Goal: Information Seeking & Learning: Learn about a topic

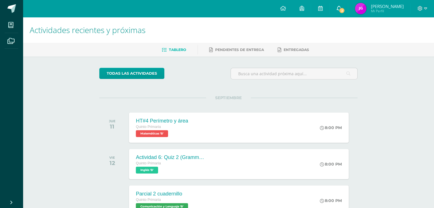
click at [348, 14] on link "2" at bounding box center [339, 8] width 18 height 17
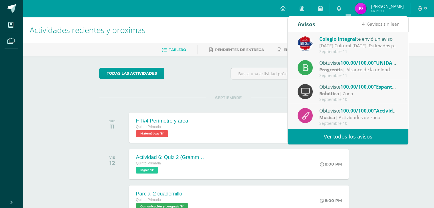
click at [367, 39] on div "Colegio Integral te envió un aviso" at bounding box center [358, 38] width 79 height 7
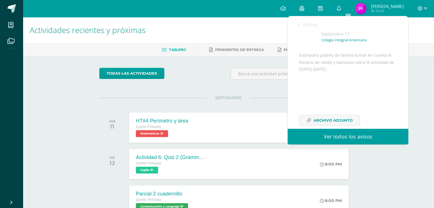
scroll to position [55, 0]
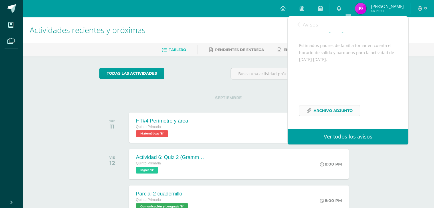
click at [343, 106] on span "Archivo Adjunto" at bounding box center [333, 111] width 39 height 11
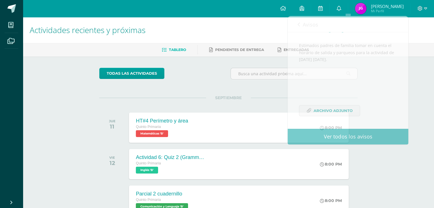
click at [257, 66] on div "todas las Actividades No tienes actividades Échale un vistazo a los demás perío…" at bounding box center [228, 209] width 281 height 305
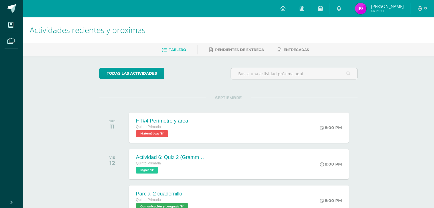
click at [367, 8] on img at bounding box center [360, 8] width 11 height 11
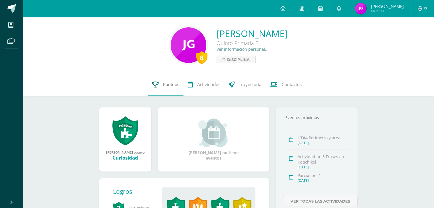
click at [165, 87] on span "Punteos" at bounding box center [171, 85] width 16 height 6
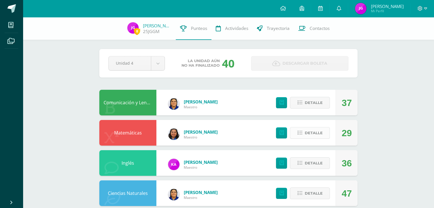
click at [322, 133] on span "Detalle" at bounding box center [314, 133] width 18 height 11
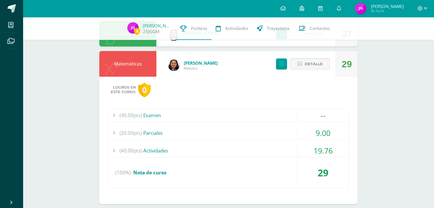
scroll to position [86, 0]
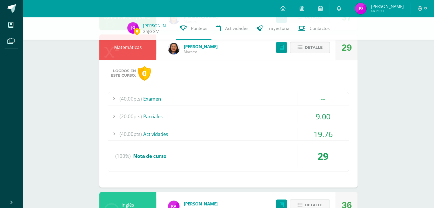
click at [325, 132] on div "19.76" at bounding box center [322, 134] width 51 height 13
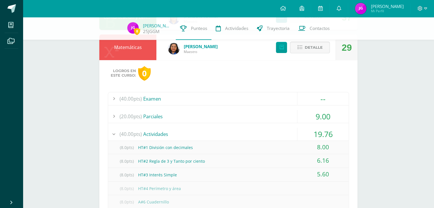
click at [325, 132] on div "19.76" at bounding box center [322, 134] width 51 height 13
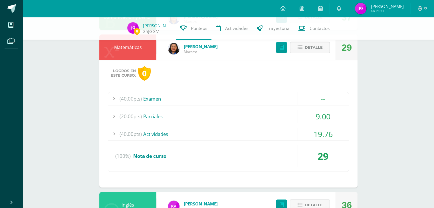
drag, startPoint x: 266, startPoint y: 113, endPoint x: 266, endPoint y: 116, distance: 2.9
click at [266, 115] on div "(20.00pts) Parciales" at bounding box center [228, 116] width 241 height 13
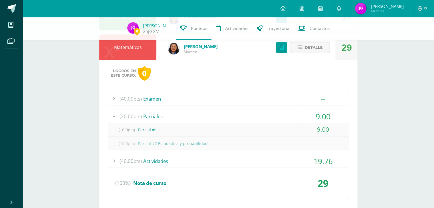
click at [266, 116] on div "(20.00pts) Parciales" at bounding box center [228, 116] width 241 height 13
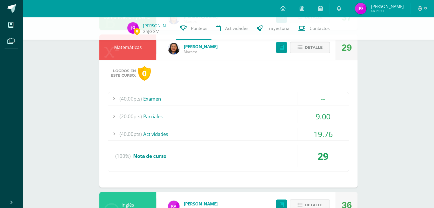
click at [275, 138] on div "(40.00pts) Actividades" at bounding box center [228, 134] width 241 height 13
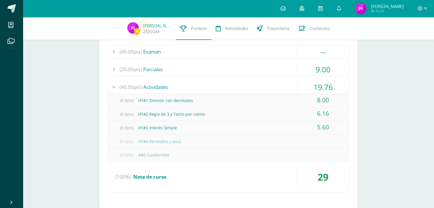
scroll to position [143, 0]
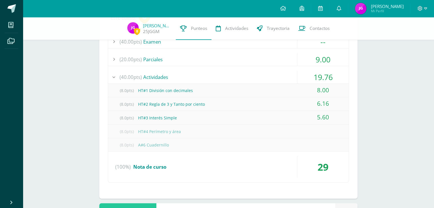
click at [128, 92] on span "(8.0pts)" at bounding box center [126, 90] width 23 height 13
click at [129, 105] on span "(8.0pts)" at bounding box center [126, 104] width 23 height 13
click at [129, 113] on span "(8.0pts)" at bounding box center [126, 118] width 23 height 13
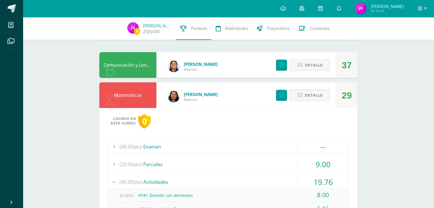
scroll to position [29, 0]
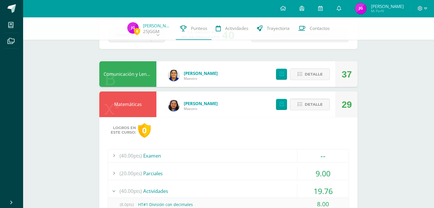
click at [313, 111] on div "Detalle" at bounding box center [302, 105] width 68 height 26
click at [313, 105] on span "Detalle" at bounding box center [314, 104] width 18 height 11
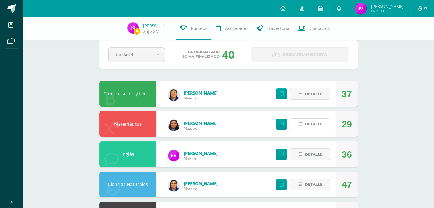
scroll to position [0, 0]
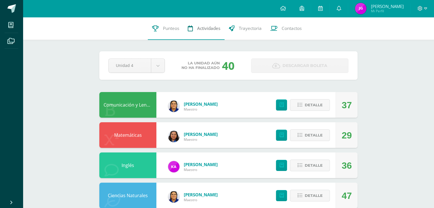
click at [217, 29] on span "Actividades" at bounding box center [208, 28] width 23 height 6
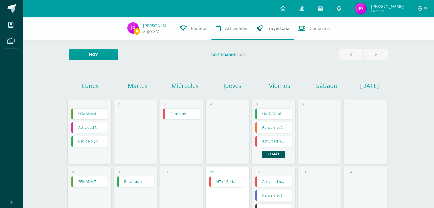
click at [276, 35] on link "Trayectoria" at bounding box center [273, 28] width 41 height 23
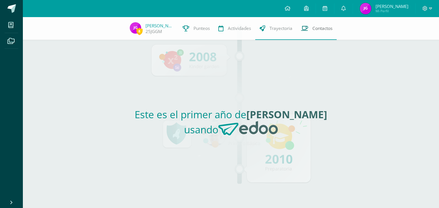
click at [314, 25] on span "Contactos" at bounding box center [322, 28] width 20 height 6
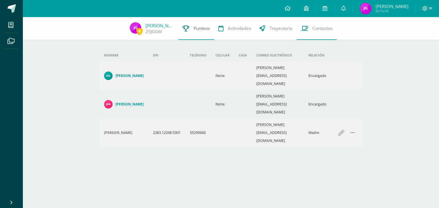
click at [190, 32] on link "Punteos" at bounding box center [196, 28] width 36 height 23
click at [148, 28] on link "[PERSON_NAME]" at bounding box center [159, 26] width 29 height 6
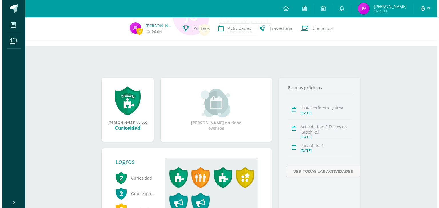
scroll to position [69, 0]
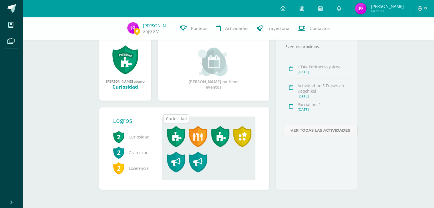
click at [182, 139] on span at bounding box center [176, 136] width 18 height 21
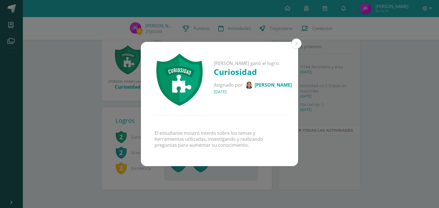
click at [309, 144] on div "José Gabriel ganó el logro: Curiosidad Asignado por Dorcas Recinos 17 de Julio …" at bounding box center [219, 104] width 434 height 125
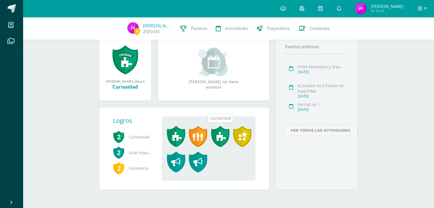
click at [194, 128] on span at bounding box center [198, 136] width 18 height 21
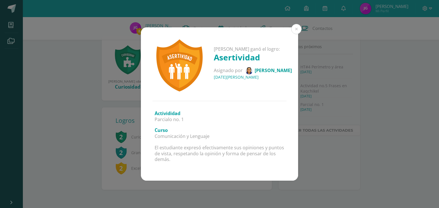
click at [301, 148] on div "José Gabriel ganó el logro: Asertividad Asignado por Dorcas Recinos 12 de Junio…" at bounding box center [219, 104] width 434 height 154
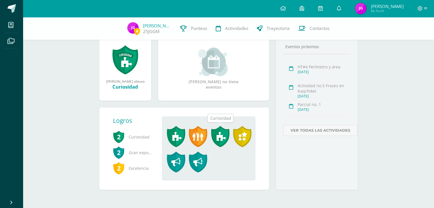
click at [216, 135] on span at bounding box center [220, 136] width 18 height 21
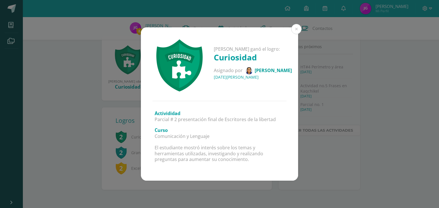
click at [305, 136] on div "José Gabriel ganó el logro: Curiosidad Asignado por Dorcas Recinos 07 de Abril …" at bounding box center [219, 104] width 434 height 154
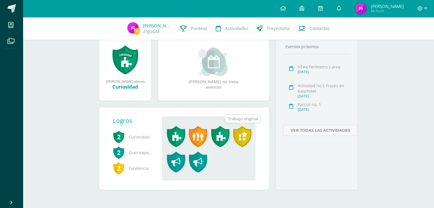
click at [243, 140] on span at bounding box center [242, 136] width 18 height 21
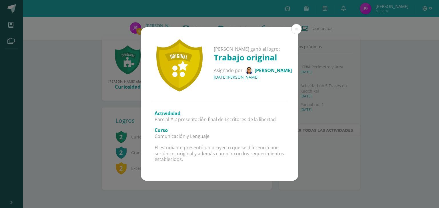
click at [321, 148] on div "José Gabriel ganó el logro: Trabajo original Asignado por Dorcas Recinos 07 de …" at bounding box center [219, 104] width 434 height 154
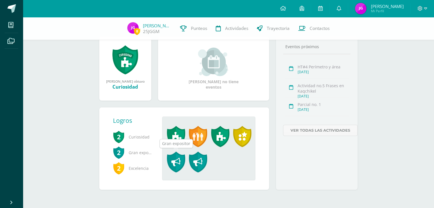
click at [181, 162] on span at bounding box center [176, 162] width 18 height 21
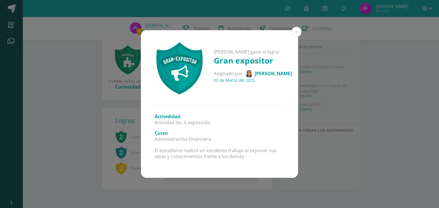
click at [316, 148] on div "José Gabriel ganó el logro: Gran expositor Asignado por Dorcas Recinos 03 de Ma…" at bounding box center [219, 104] width 434 height 148
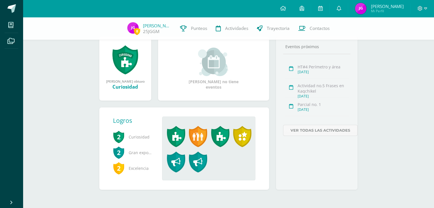
click at [122, 61] on link at bounding box center [125, 60] width 26 height 30
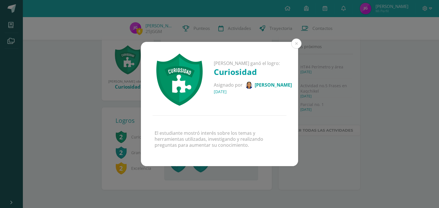
click at [362, 151] on div "José Gabriel ganó el logro: Curiosidad Asignado por Dorcas Recinos 17 de Julio …" at bounding box center [219, 104] width 434 height 125
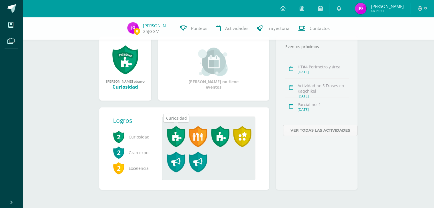
click at [179, 136] on span at bounding box center [176, 136] width 18 height 21
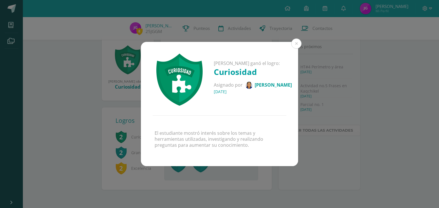
drag, startPoint x: 303, startPoint y: 93, endPoint x: 306, endPoint y: 92, distance: 3.6
click at [304, 93] on div "José Gabriel ganó el logro: Curiosidad Asignado por Dorcas Recinos 17 de Julio …" at bounding box center [219, 104] width 434 height 125
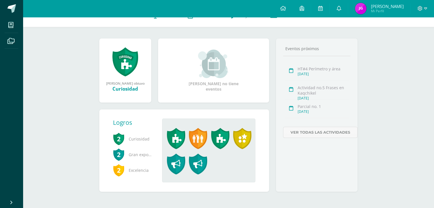
scroll to position [0, 0]
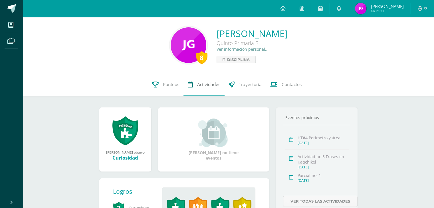
click at [212, 85] on span "Actividades" at bounding box center [208, 85] width 23 height 6
click at [185, 94] on link "Actividades" at bounding box center [204, 84] width 41 height 23
click at [168, 87] on span "Punteos" at bounding box center [171, 85] width 16 height 6
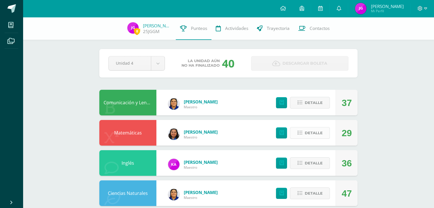
click at [304, 133] on button "Detalle" at bounding box center [310, 133] width 40 height 12
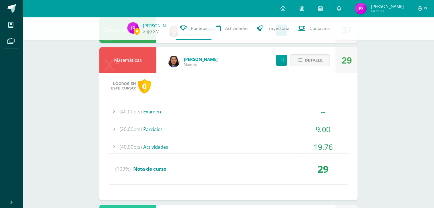
scroll to position [86, 0]
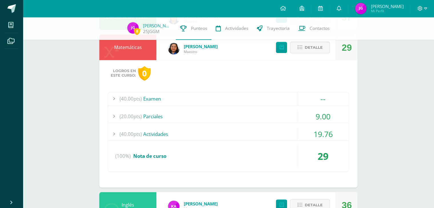
click at [264, 138] on div "(40.00pts) Actividades" at bounding box center [228, 134] width 241 height 13
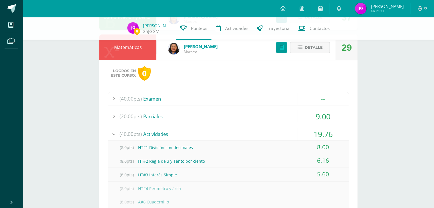
scroll to position [114, 0]
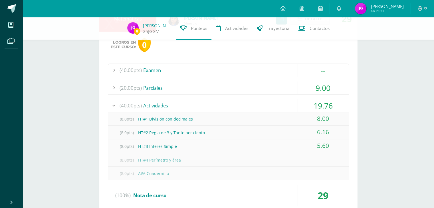
click at [253, 117] on div "(8.0pts) HT#1 División con decimales" at bounding box center [228, 119] width 241 height 13
click at [266, 102] on div "(40.00pts) Actividades" at bounding box center [228, 105] width 241 height 13
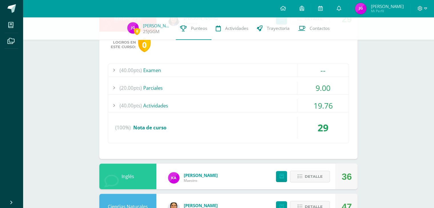
scroll to position [171, 0]
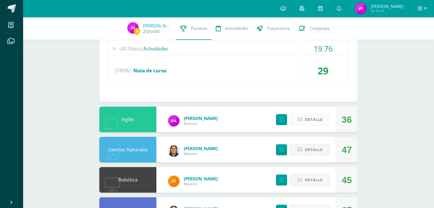
click at [319, 120] on span "Detalle" at bounding box center [314, 119] width 18 height 11
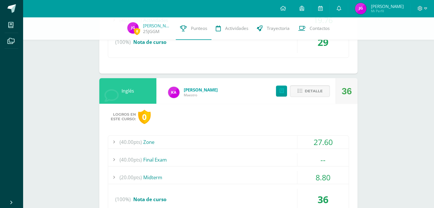
scroll to position [0, 0]
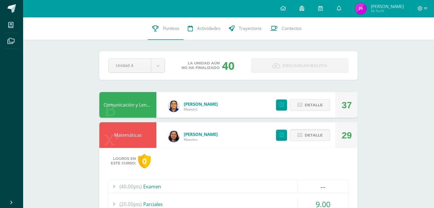
click at [311, 12] on link at bounding box center [302, 8] width 18 height 17
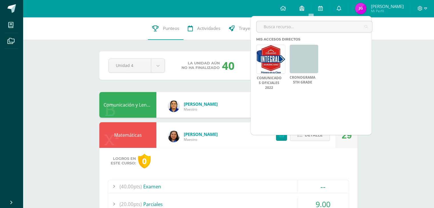
click at [304, 11] on icon at bounding box center [301, 8] width 5 height 5
click at [293, 7] on link at bounding box center [282, 8] width 19 height 17
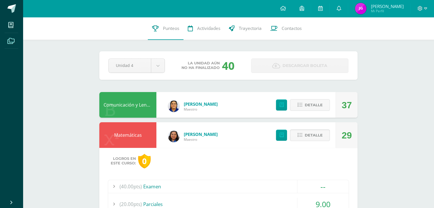
click at [17, 42] on link "Archivos" at bounding box center [12, 41] width 14 height 16
click at [17, 46] on span at bounding box center [11, 40] width 13 height 13
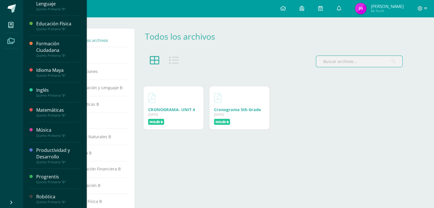
scroll to position [119, 0]
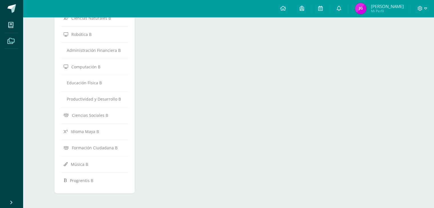
click at [379, 6] on span "[PERSON_NAME] Mi Perfil" at bounding box center [379, 8] width 51 height 11
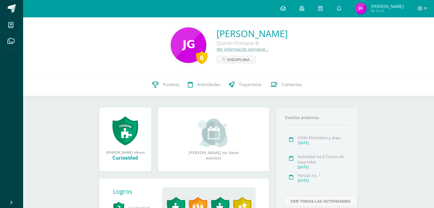
click at [287, 6] on link at bounding box center [282, 8] width 19 height 17
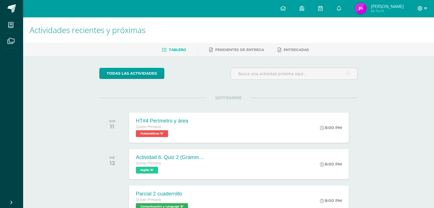
click at [419, 8] on icon at bounding box center [420, 8] width 5 height 5
click at [404, 8] on span "José Gabriel Mi Perfil" at bounding box center [379, 8] width 51 height 11
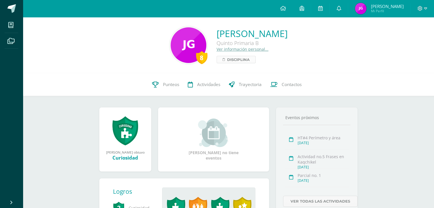
click at [219, 57] on div "José Gabriel Guarán Morales Quinto Primaria B Ver información personal... Disci…" at bounding box center [252, 45] width 71 height 36
click at [217, 51] on link "Ver información personal..." at bounding box center [243, 49] width 52 height 5
click at [227, 60] on span "Disciplina" at bounding box center [238, 59] width 23 height 7
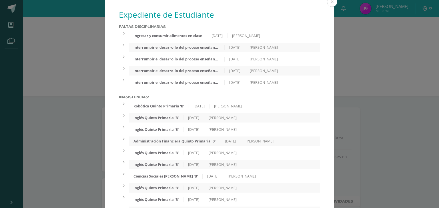
click at [418, 73] on div "Expediente de Estudiante Faltas Disciplinarias: Ingresar y consumir alimentos e…" at bounding box center [219, 161] width 434 height 322
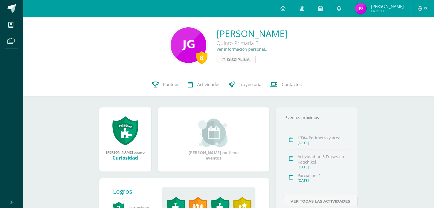
click at [227, 61] on span "Disciplina" at bounding box center [238, 59] width 23 height 7
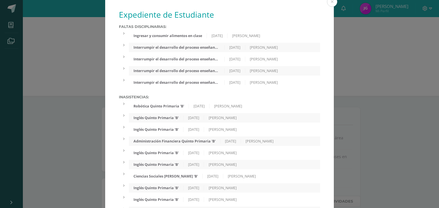
click at [196, 82] on div "Interrumpir el desarrollo del proceso enseñanza-aprendizaje" at bounding box center [176, 82] width 95 height 5
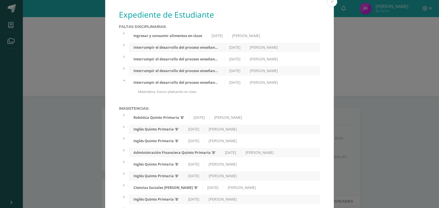
click at [207, 86] on div "Interrumpir el desarrollo del proceso enseñanza-aprendizaje 25/04/2025 Dorcas R…" at bounding box center [224, 82] width 191 height 9
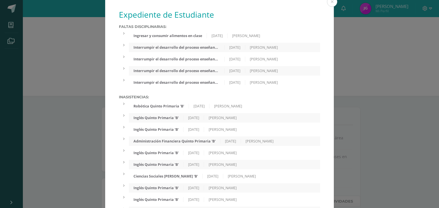
click at [206, 73] on div "Interrumpir el desarrollo del proceso enseñanza-aprendizaje" at bounding box center [176, 71] width 95 height 5
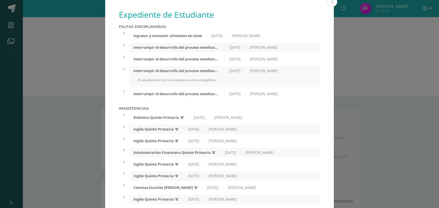
click at [208, 73] on div "Interrumpir el desarrollo del proceso enseñanza-aprendizaje" at bounding box center [176, 71] width 95 height 5
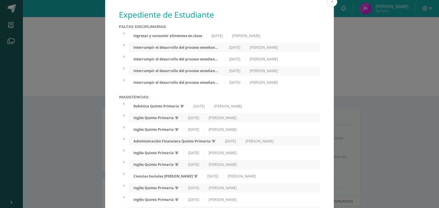
click at [201, 60] on div "Interrumpir el desarrollo del proceso enseñanza-aprendizaje" at bounding box center [176, 59] width 95 height 5
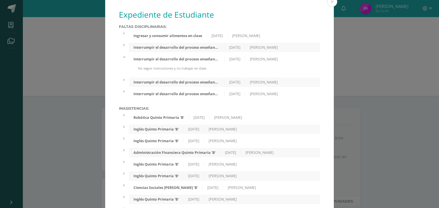
click at [196, 60] on div "Interrumpir el desarrollo del proceso enseñanza-aprendizaje" at bounding box center [176, 59] width 95 height 5
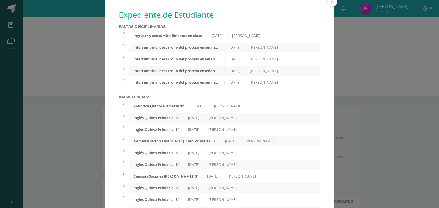
click at [192, 51] on div "Interrumpir el desarrollo del proceso enseñanza-aprendizaje 29/07/2025 Katherin…" at bounding box center [224, 47] width 191 height 9
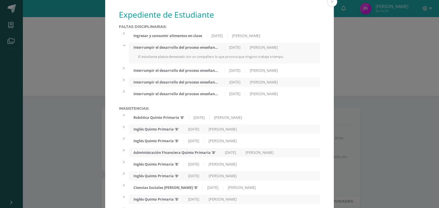
click at [188, 52] on div "Interrumpir el desarrollo del proceso enseñanza-aprendizaje 29/07/2025 Katherin…" at bounding box center [224, 47] width 191 height 9
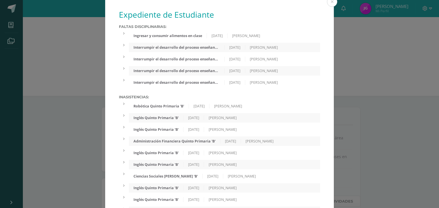
click at [192, 34] on div "Ingresar y consumir alimentos en clase" at bounding box center [168, 35] width 78 height 5
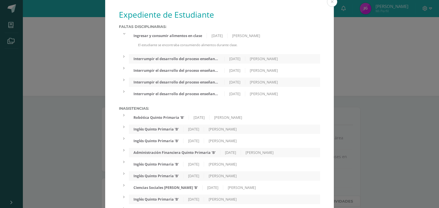
click at [192, 39] on div "Ingresar y consumir alimentos en clase 08/08/2025 Katherine Ericastilla" at bounding box center [224, 35] width 191 height 9
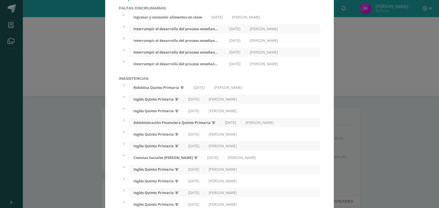
scroll to position [29, 0]
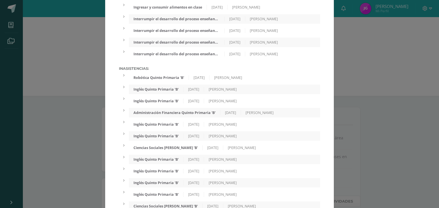
click at [185, 78] on div "Robótica Quinto Primaria 'B'" at bounding box center [159, 77] width 60 height 5
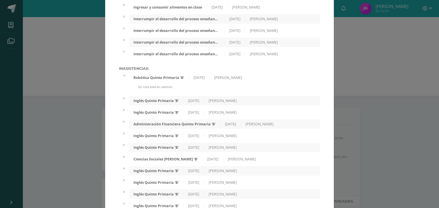
click at [203, 83] on div "Robótica Quinto Primaria 'B' 04/06/2025 Juan Estrada" at bounding box center [224, 77] width 191 height 9
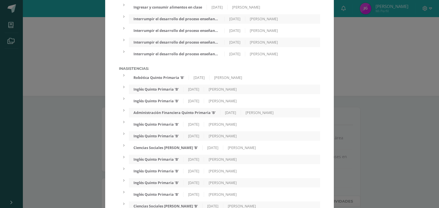
click at [194, 91] on div "[DATE]" at bounding box center [193, 89] width 21 height 5
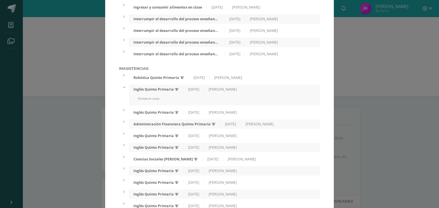
click at [207, 97] on div "Inglés Quinto Primaria 'B' 08/05/2025 Katherine Ericastilla Enviaron nota" at bounding box center [224, 95] width 191 height 21
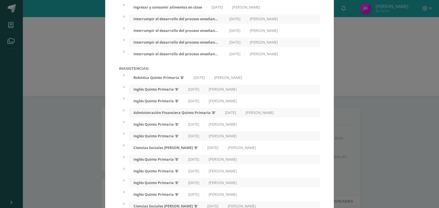
click at [188, 106] on div "Inglés Quinto Primaria 'B' 08/05/2025 Katherine Ericastilla" at bounding box center [224, 101] width 191 height 9
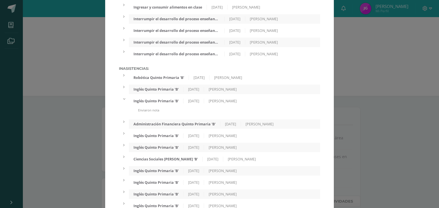
click at [188, 106] on div "Inglés Quinto Primaria 'B' 08/05/2025 Katherine Ericastilla" at bounding box center [224, 101] width 191 height 9
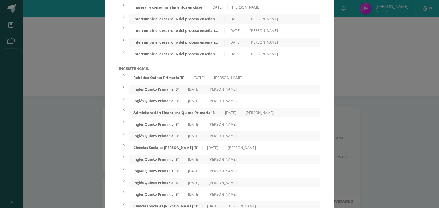
click at [179, 115] on div "Administración Financiera Quinto Primaria 'B'" at bounding box center [174, 112] width 91 height 5
click at [177, 117] on div "Administración Financiera Quinto Primaria 'B' 08/05/2025 Dorcas Recinos" at bounding box center [224, 112] width 191 height 9
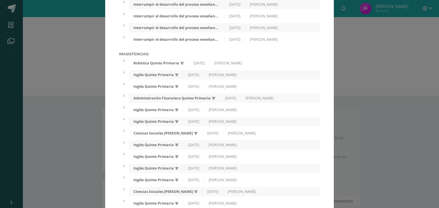
scroll to position [57, 0]
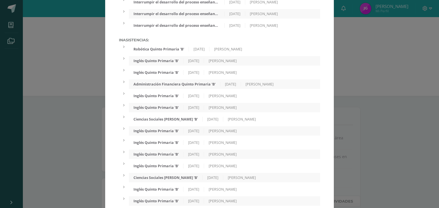
click at [185, 97] on div "[DATE]" at bounding box center [193, 96] width 21 height 5
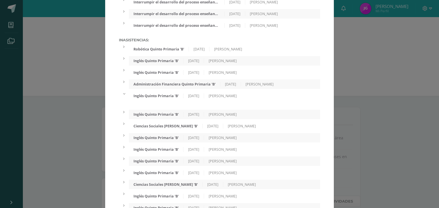
click at [185, 101] on div "Inglés Quinto Primaria 'B' 07/05/2025 Katherine Ericastilla" at bounding box center [224, 95] width 191 height 9
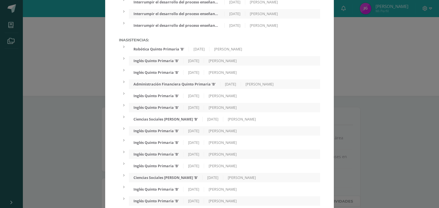
click at [180, 99] on div "Inglés Quinto Primaria 'B'" at bounding box center [156, 96] width 55 height 5
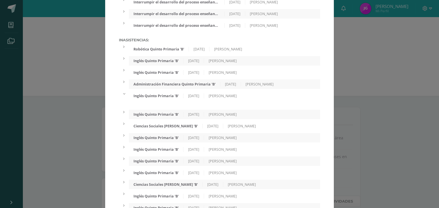
click at [175, 97] on div "Inglés Quinto Primaria 'B'" at bounding box center [156, 96] width 55 height 5
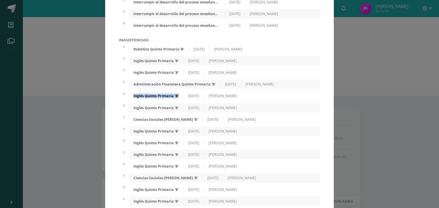
click at [175, 97] on div "Inglés Quinto Primaria 'B'" at bounding box center [156, 96] width 55 height 5
click at [193, 99] on div "[DATE]" at bounding box center [193, 96] width 21 height 5
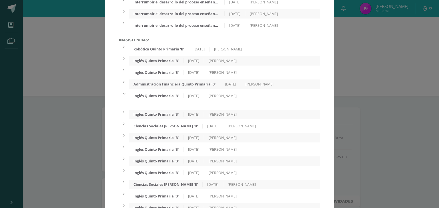
click at [192, 99] on div "[DATE]" at bounding box center [193, 96] width 21 height 5
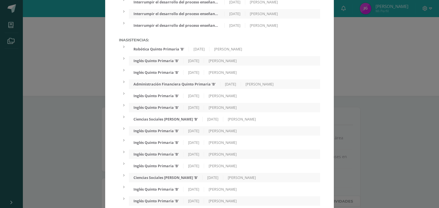
click at [192, 99] on div "[DATE]" at bounding box center [193, 96] width 21 height 5
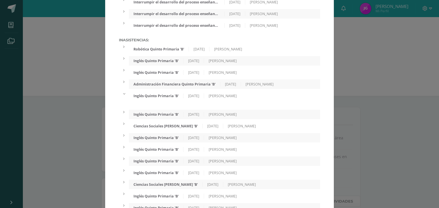
click at [192, 99] on div "[DATE]" at bounding box center [193, 96] width 21 height 5
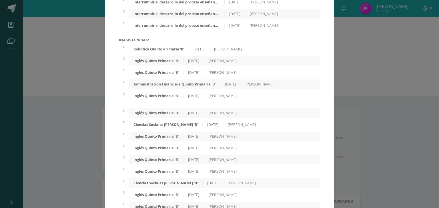
click at [192, 99] on div "[DATE]" at bounding box center [193, 96] width 21 height 5
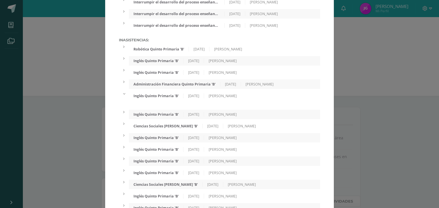
click at [184, 95] on div "[DATE]" at bounding box center [193, 96] width 21 height 5
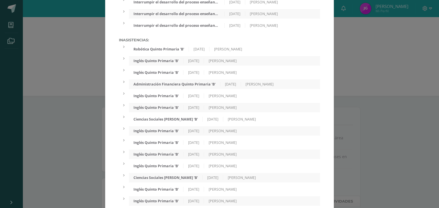
click at [176, 105] on div "Inglés Quinto Primaria 'B' 07/05/2025 Katherine Ericastilla" at bounding box center [224, 107] width 191 height 9
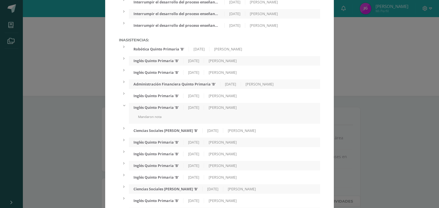
click at [176, 110] on div "Inglés Quinto Primaria 'B'" at bounding box center [156, 107] width 55 height 5
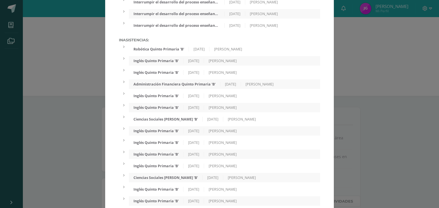
click at [167, 122] on div "Ciencias Sociales [PERSON_NAME] 'B'" at bounding box center [166, 119] width 74 height 5
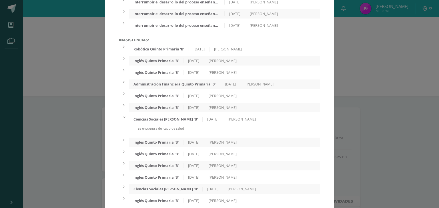
click at [184, 122] on div "Ciencias Sociales [PERSON_NAME] 'B'" at bounding box center [166, 119] width 74 height 5
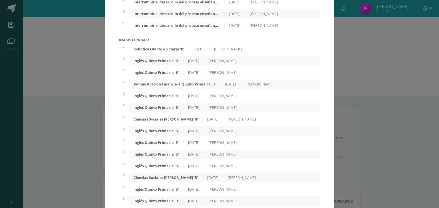
click at [163, 132] on div "Inglés Quinto Primaria 'B'" at bounding box center [156, 131] width 55 height 5
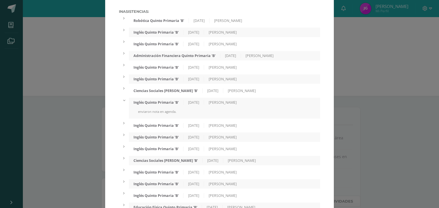
click at [163, 102] on div "Inglés Quinto Primaria 'B'" at bounding box center [156, 102] width 55 height 5
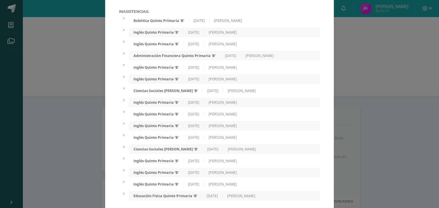
click at [167, 117] on div "Inglés Quinto Primaria 'B'" at bounding box center [156, 114] width 55 height 5
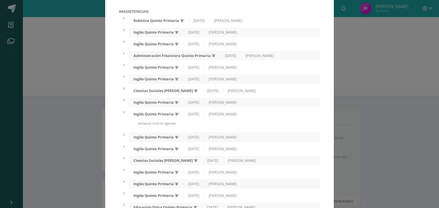
click at [163, 122] on div "Inglés Quinto Primaria 'B' 06/05/2025 Katherine Ericastilla enviaron nota en ag…" at bounding box center [224, 120] width 191 height 21
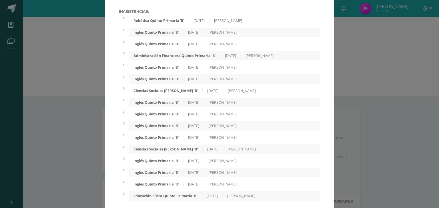
click at [164, 128] on div "Inglés Quinto Primaria 'B'" at bounding box center [156, 126] width 55 height 5
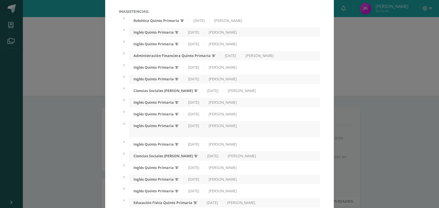
click at [166, 128] on div "Inglés Quinto Primaria 'B'" at bounding box center [156, 126] width 55 height 5
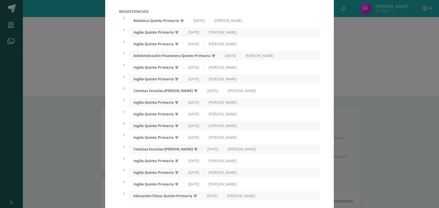
click at [167, 139] on div "Inglés Quinto Primaria 'B'" at bounding box center [156, 137] width 55 height 5
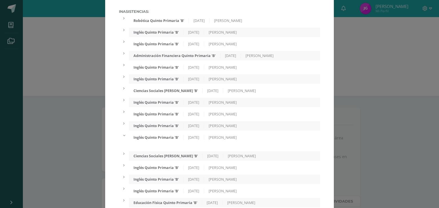
click at [163, 140] on div "Inglés Quinto Primaria 'B'" at bounding box center [156, 137] width 55 height 5
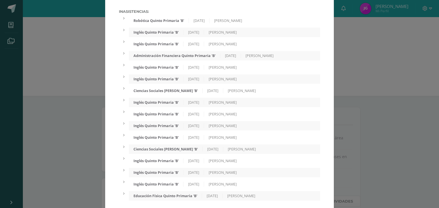
click at [165, 152] on div "Ciencias Sociales [PERSON_NAME] 'B'" at bounding box center [166, 149] width 74 height 5
click at [169, 154] on div "Ciencias Sociales Quinto Primaria 'B' 02/05/2025 Dorcas Recinos" at bounding box center [224, 149] width 191 height 9
click at [166, 163] on div "Inglés Quinto Primaria 'B'" at bounding box center [156, 161] width 55 height 5
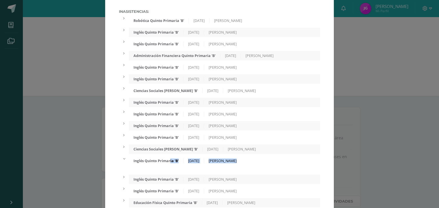
click at [170, 170] on div "Inglés Quinto Primaria 'B' 02/05/2025 Katherine Ericastilla" at bounding box center [224, 164] width 191 height 16
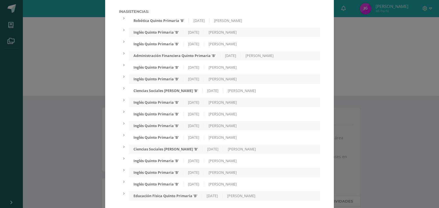
click at [158, 175] on div "Inglés Quinto Primaria 'B'" at bounding box center [156, 172] width 55 height 5
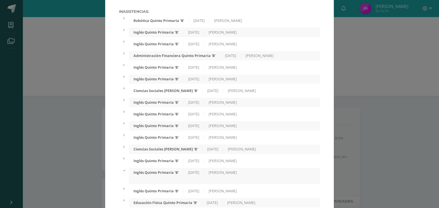
click at [168, 196] on div "Inglés Quinto Primaria 'B' 02/05/2025 Katherine Ericastilla" at bounding box center [224, 191] width 191 height 9
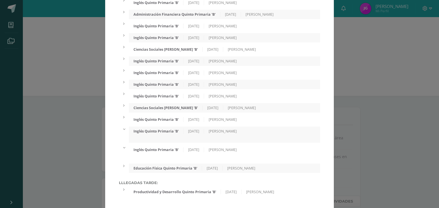
scroll to position [131, 0]
click at [165, 166] on div "Educación Física Quinto Primaria 'B'" at bounding box center [165, 168] width 73 height 5
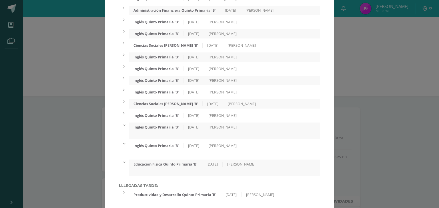
click at [166, 167] on div "Educación Física Quinto Primaria 'B'" at bounding box center [165, 164] width 73 height 5
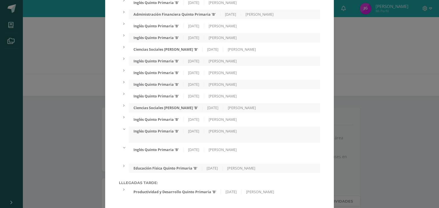
click at [160, 149] on div "Inglés Quinto Primaria 'B'" at bounding box center [156, 150] width 55 height 5
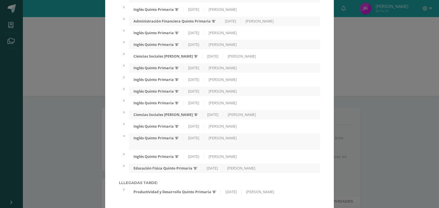
click at [160, 142] on div "Inglés Quinto Primaria 'B' 02/05/2025 Katherine Ericastilla" at bounding box center [224, 138] width 191 height 9
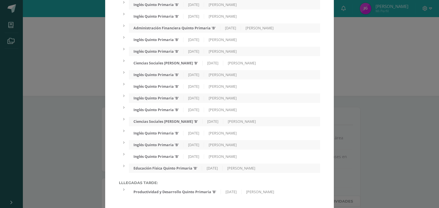
click at [185, 193] on div "Productividad y Desarrollo Quinto Primaria 'B'" at bounding box center [175, 192] width 92 height 5
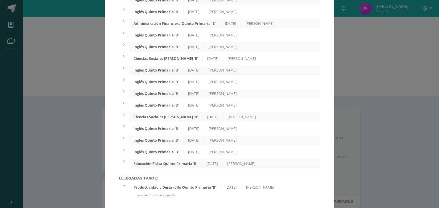
scroll to position [129, 0]
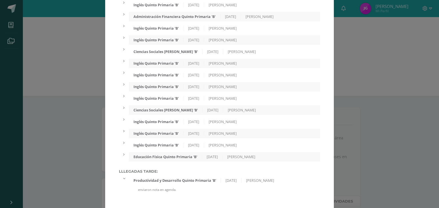
click at [357, 135] on div "Expediente de Estudiante Faltas Disciplinarias: Ingresar y consumir alimentos e…" at bounding box center [219, 41] width 434 height 333
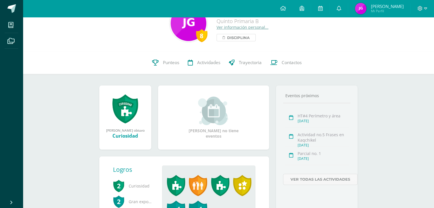
scroll to position [0, 0]
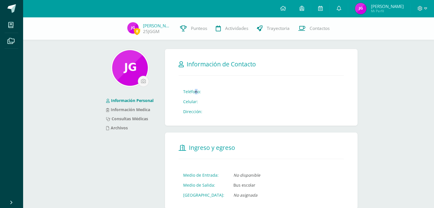
click at [197, 91] on td "Teléfono:" at bounding box center [193, 92] width 28 height 10
click at [211, 95] on td at bounding box center [211, 92] width 9 height 10
